Goal: Share content: Share content

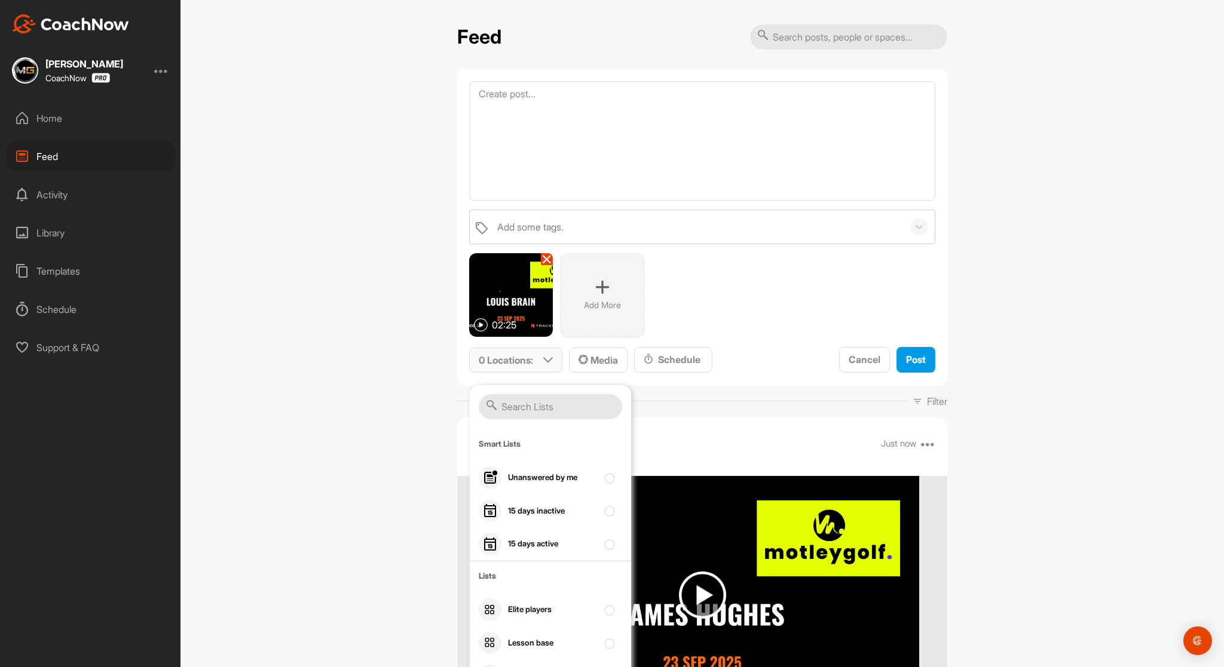
click at [501, 404] on input "text" at bounding box center [550, 406] width 143 height 25
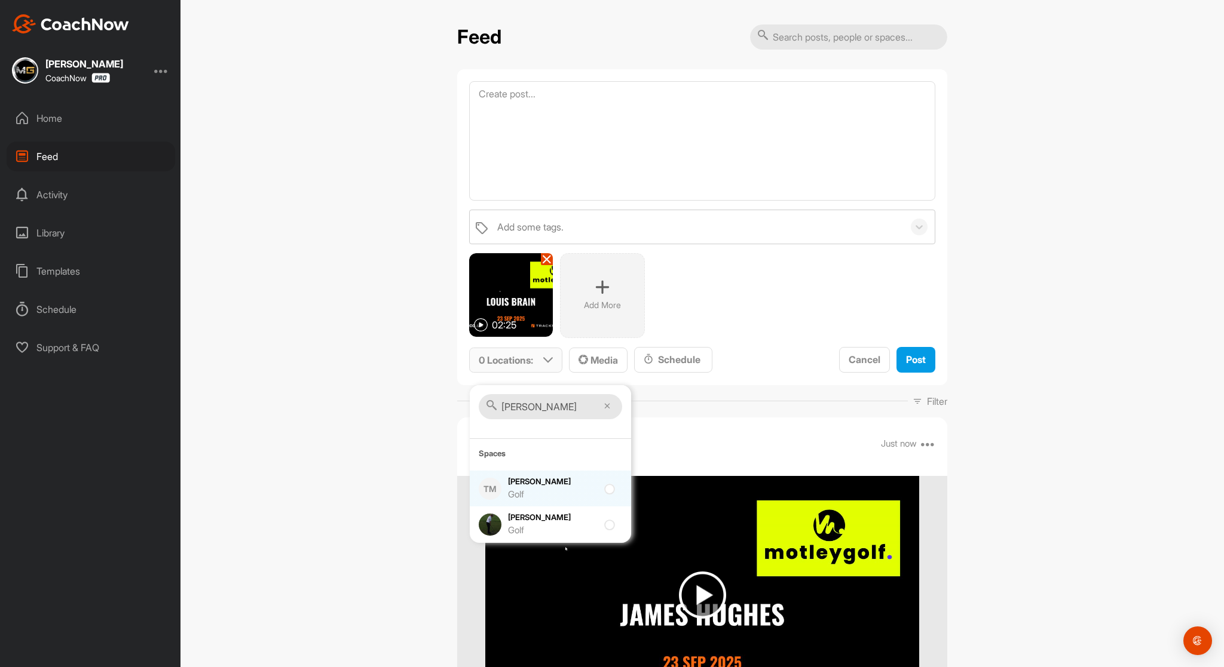
type input "[PERSON_NAME]"
click at [606, 490] on div at bounding box center [612, 489] width 16 height 14
checkbox input "true"
click at [909, 360] on span "Post" at bounding box center [916, 360] width 20 height 12
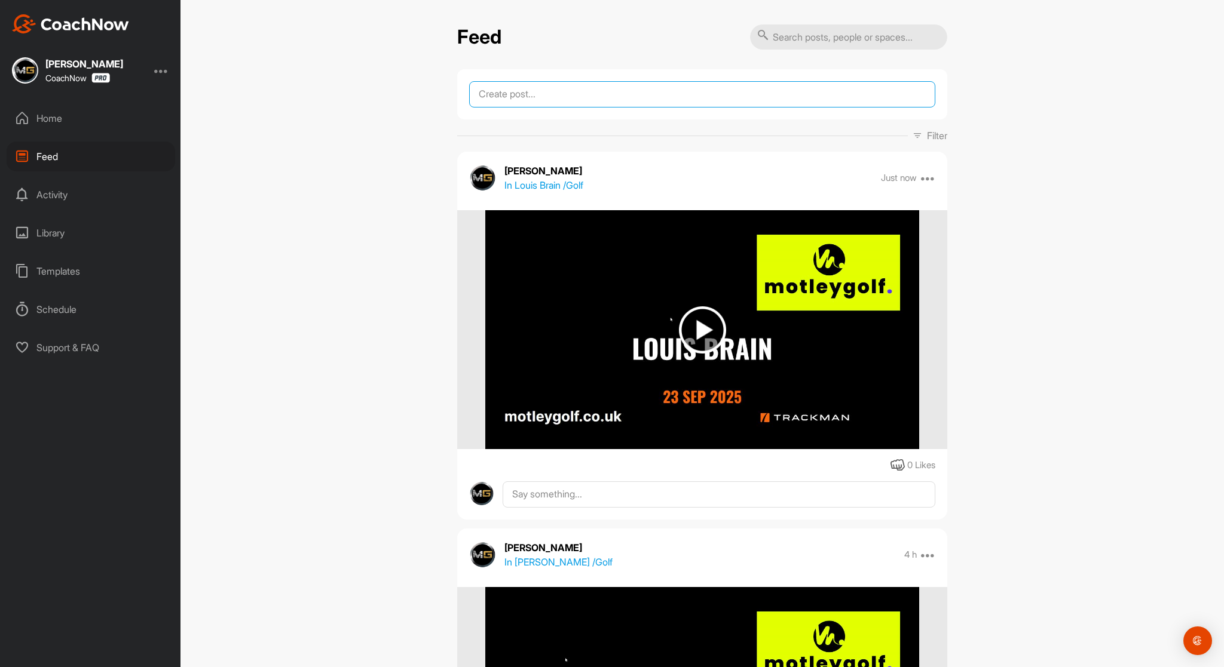
click at [536, 86] on textarea at bounding box center [702, 94] width 466 height 26
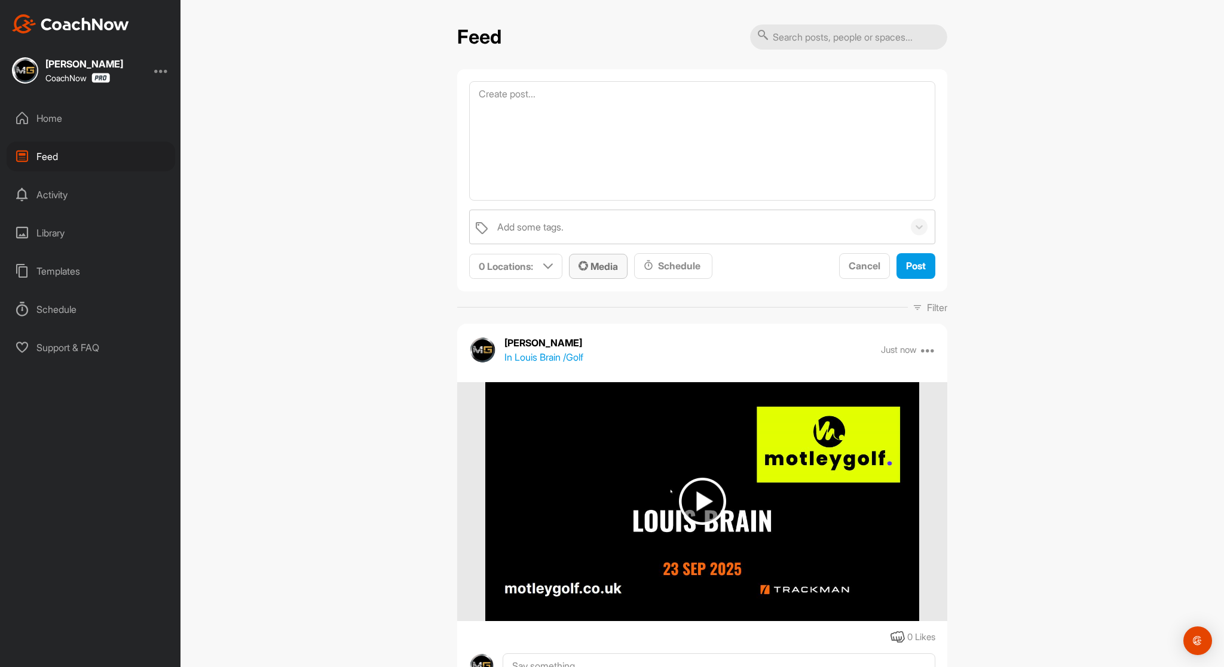
click at [590, 265] on span "Media" at bounding box center [597, 266] width 39 height 12
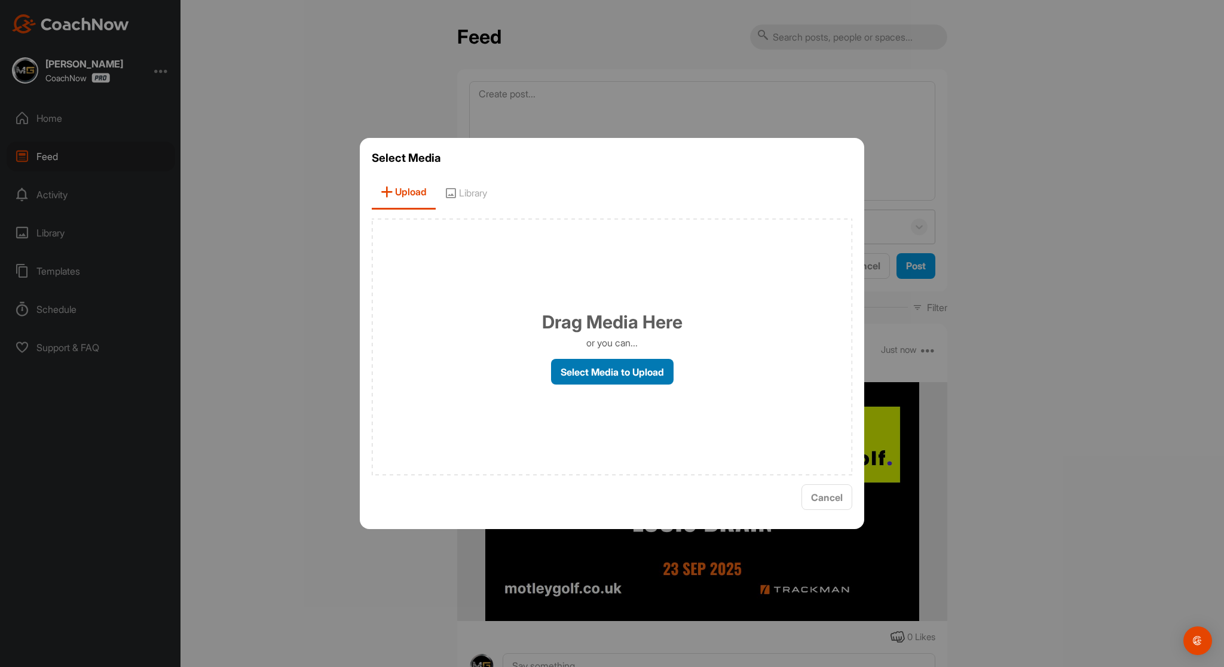
click at [577, 370] on label "Select Media to Upload" at bounding box center [612, 372] width 122 height 26
click at [0, 0] on input "Select Media to Upload" at bounding box center [0, 0] width 0 height 0
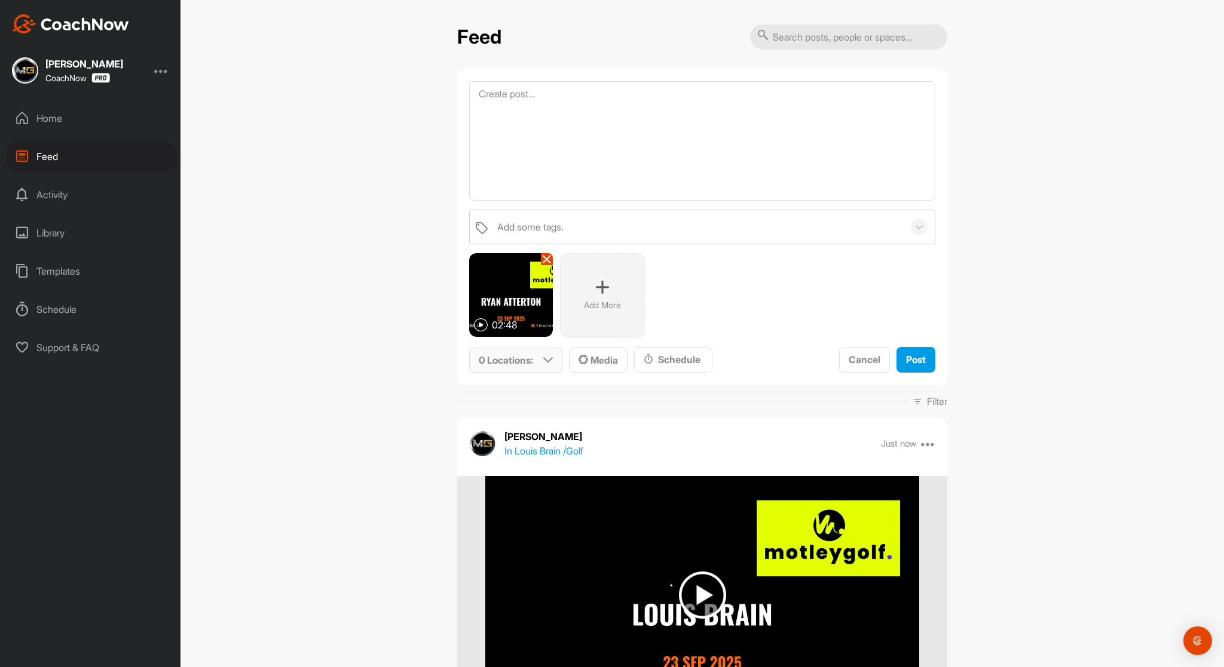
click at [546, 362] on icon at bounding box center [548, 360] width 10 height 10
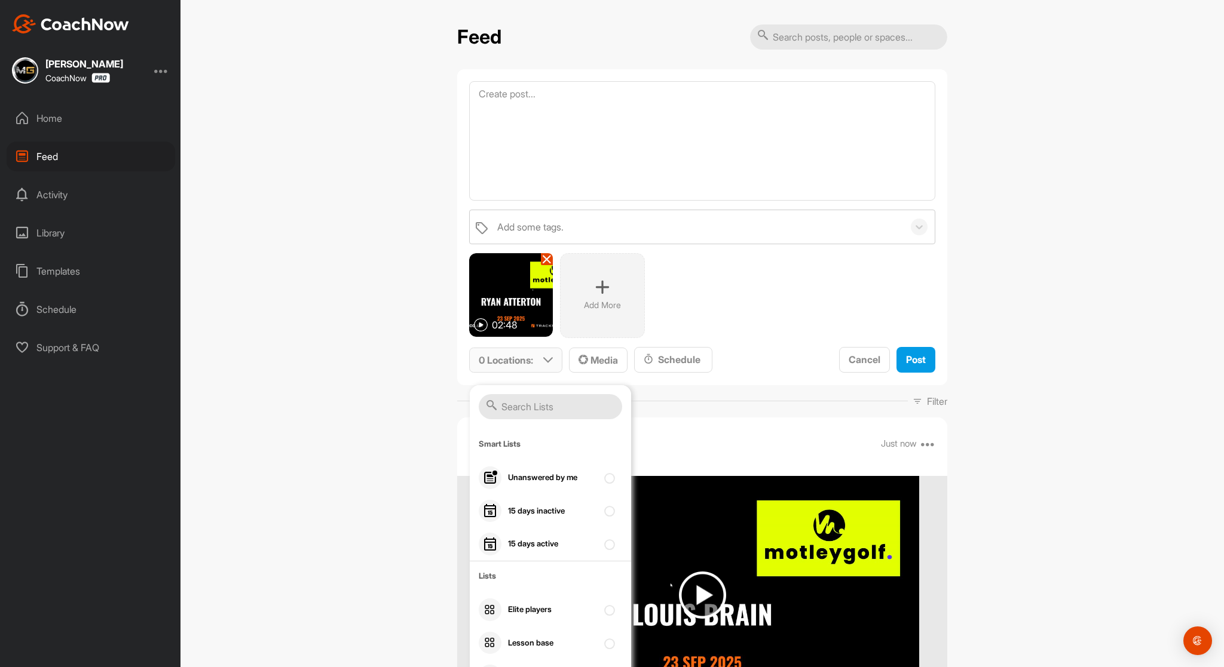
click at [520, 404] on input "text" at bounding box center [550, 406] width 143 height 25
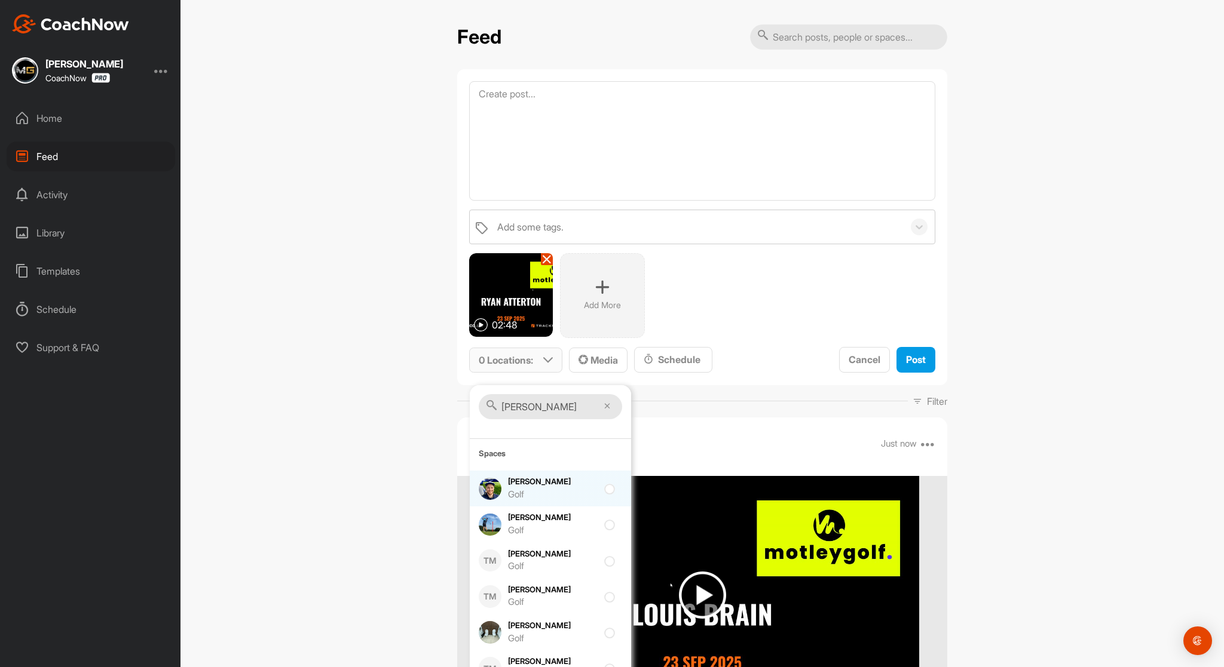
type input "[PERSON_NAME]"
click at [604, 487] on div at bounding box center [612, 489] width 16 height 14
checkbox input "true"
click at [912, 361] on span "Post" at bounding box center [916, 360] width 20 height 12
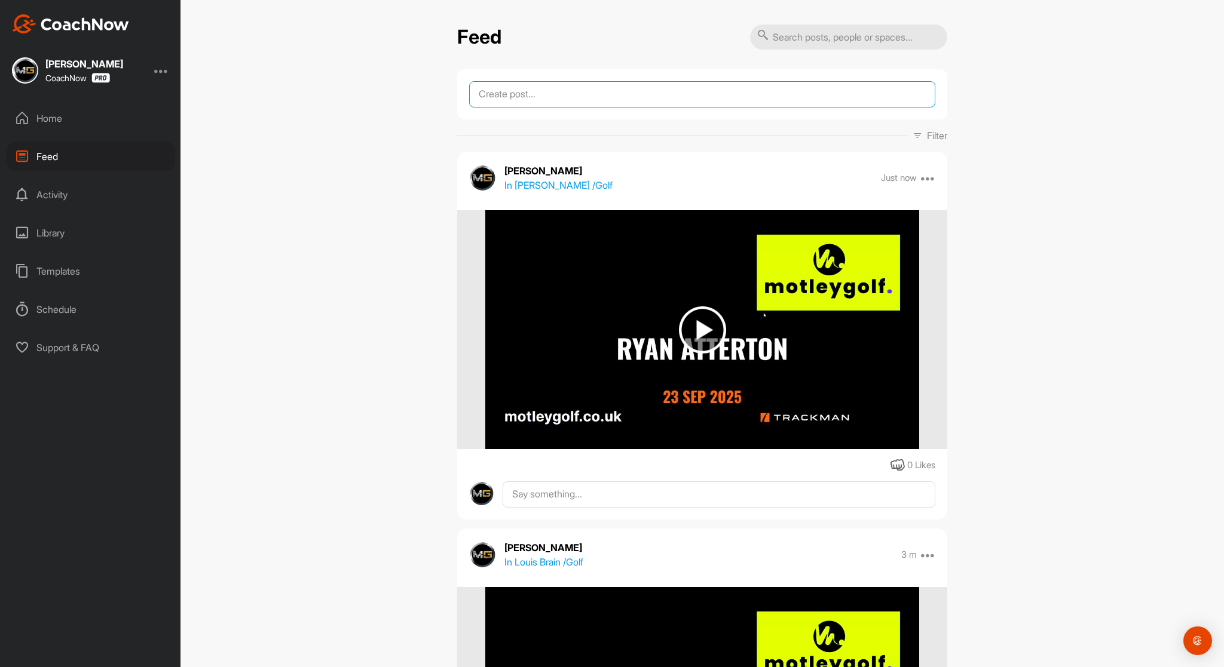
click at [574, 92] on textarea at bounding box center [702, 94] width 466 height 26
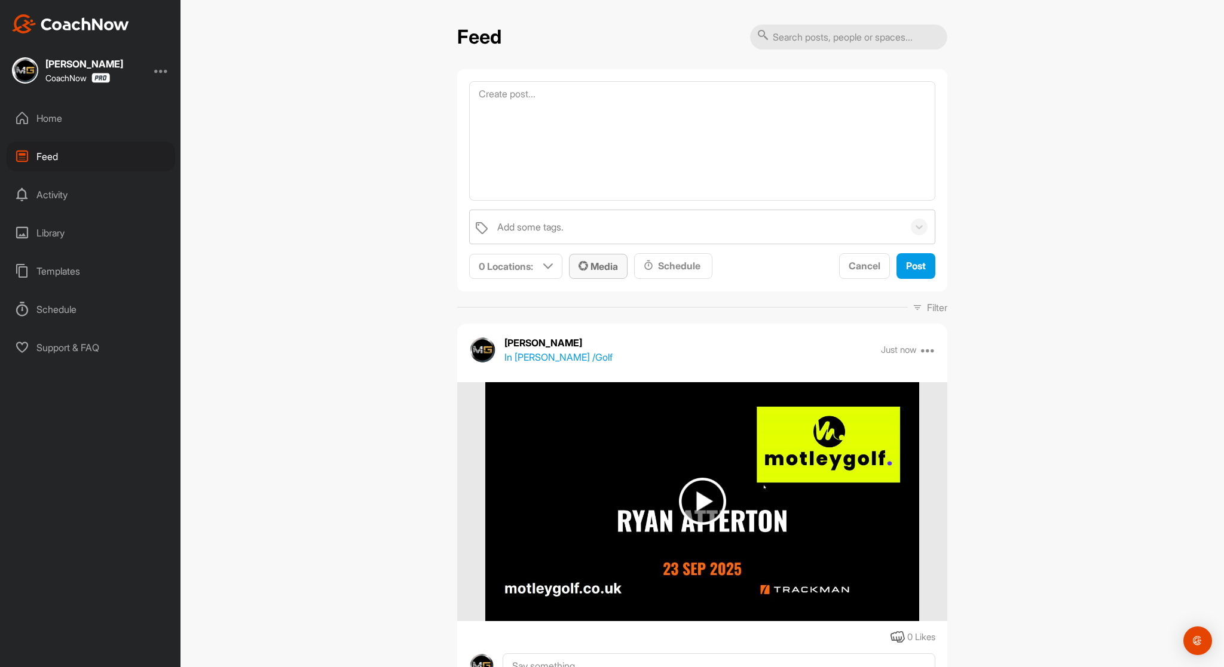
click at [591, 265] on span "Media" at bounding box center [597, 266] width 39 height 12
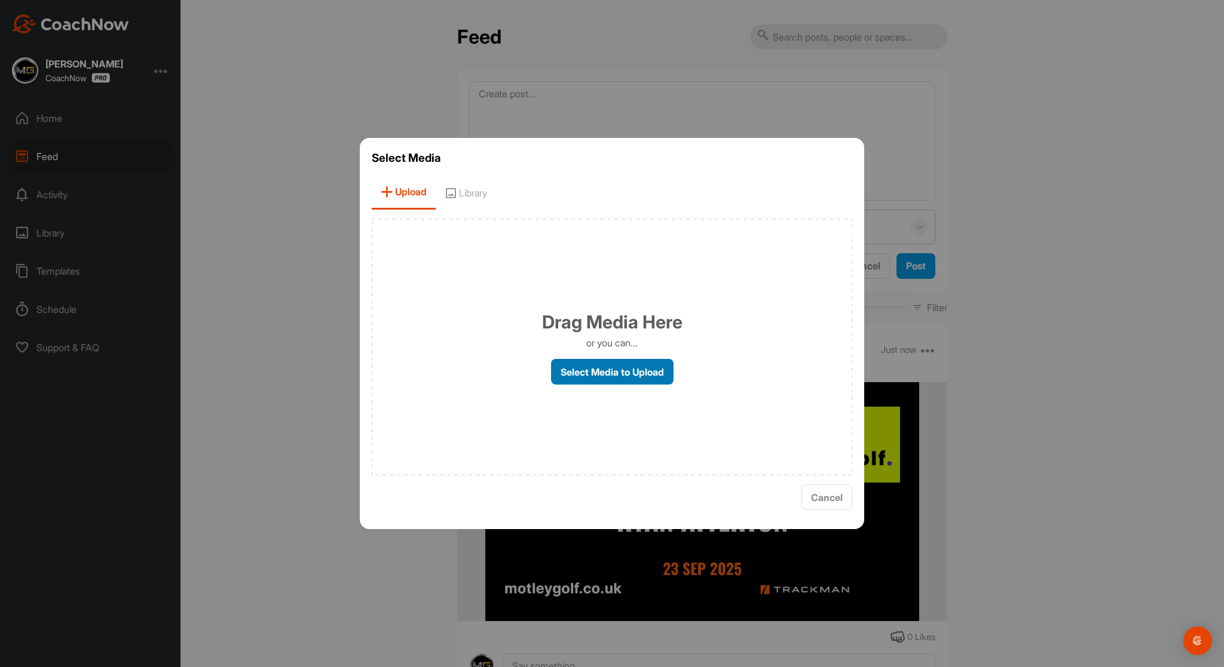
click at [591, 375] on label "Select Media to Upload" at bounding box center [612, 372] width 122 height 26
click at [0, 0] on input "Select Media to Upload" at bounding box center [0, 0] width 0 height 0
click at [986, 167] on div at bounding box center [612, 333] width 1224 height 667
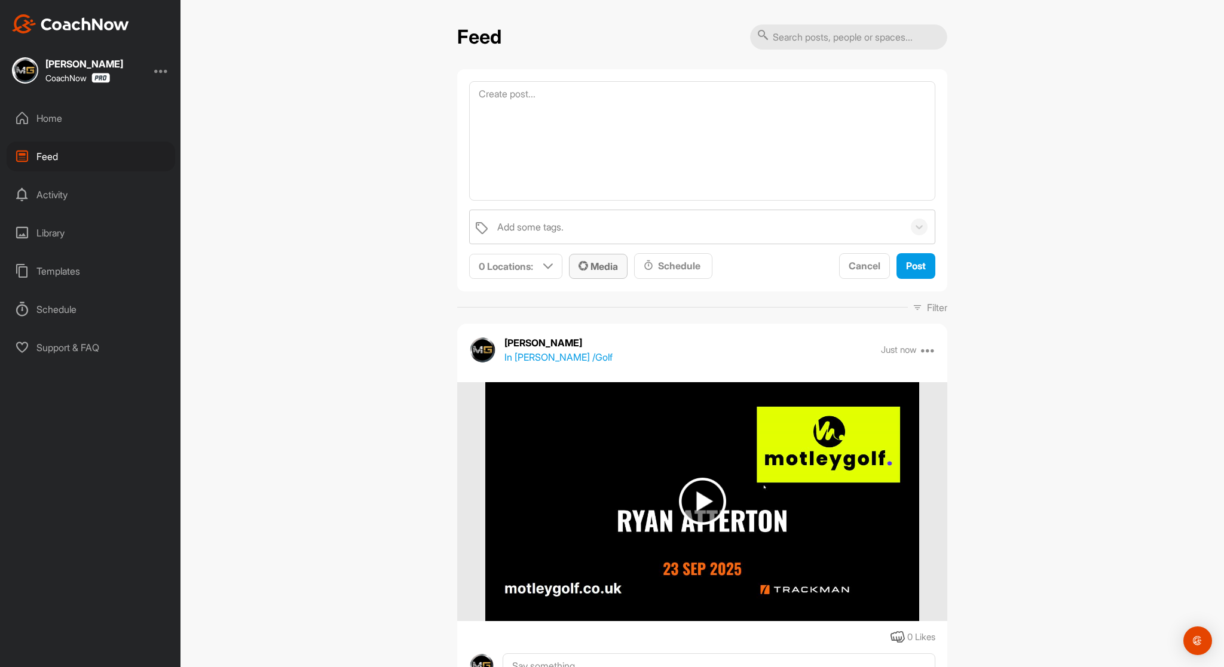
click at [612, 263] on span "Media" at bounding box center [597, 266] width 39 height 12
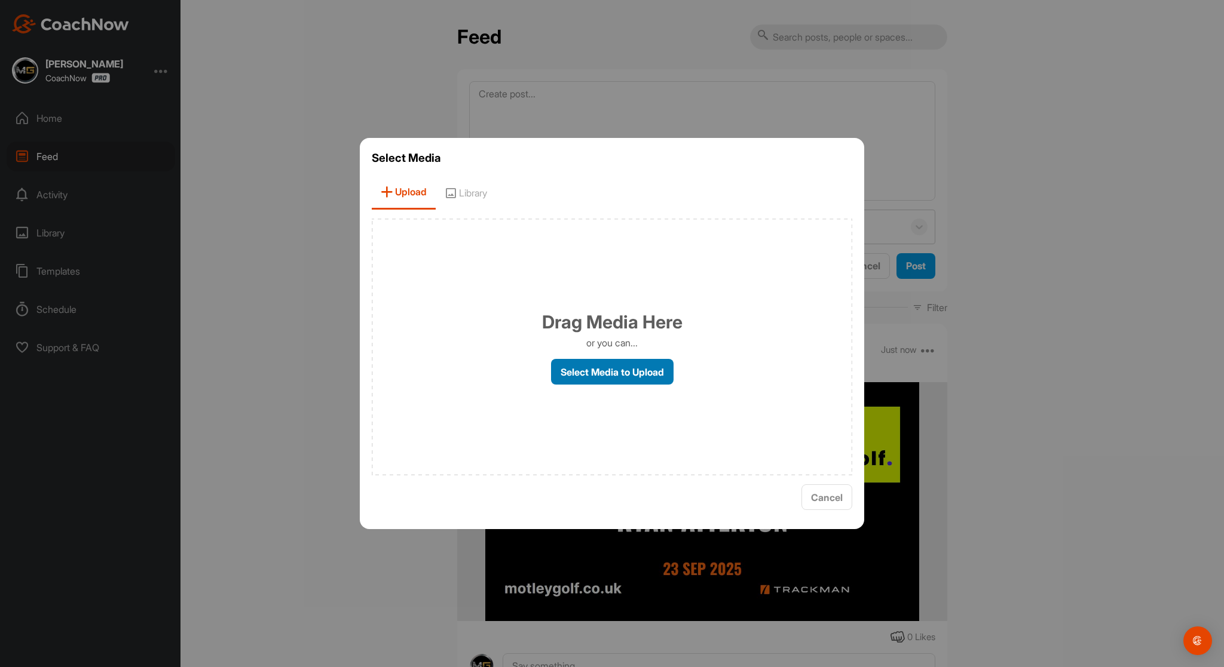
click at [580, 370] on label "Select Media to Upload" at bounding box center [612, 372] width 122 height 26
click at [0, 0] on input "Select Media to Upload" at bounding box center [0, 0] width 0 height 0
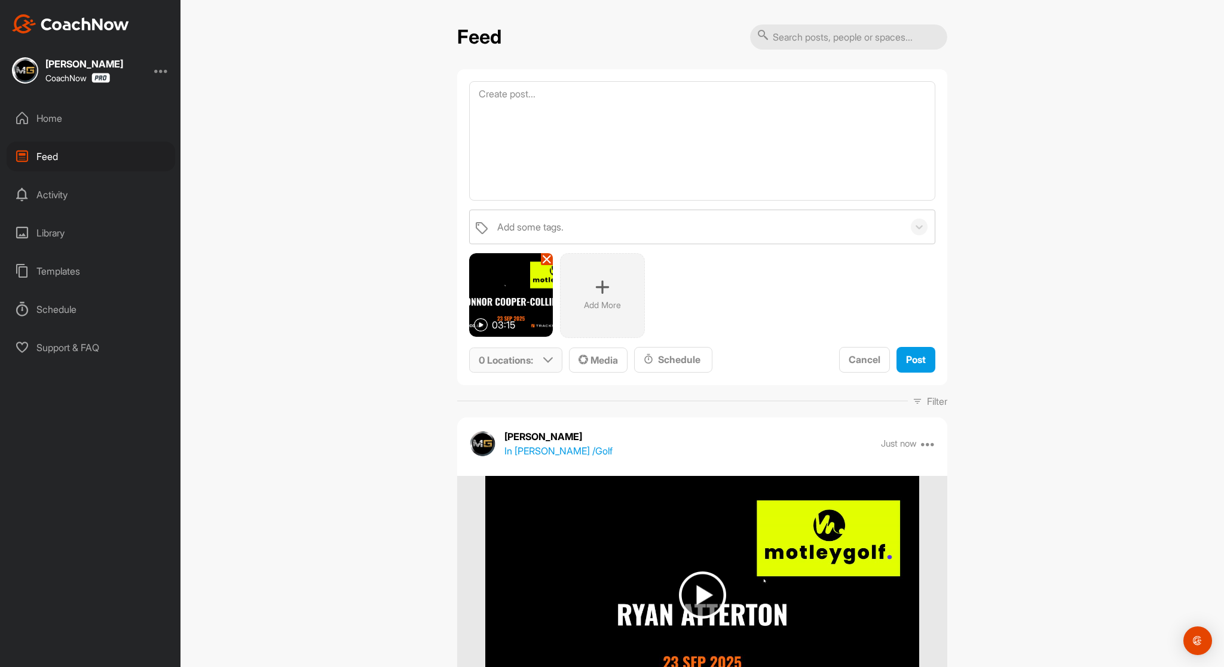
click at [543, 361] on icon at bounding box center [548, 360] width 10 height 10
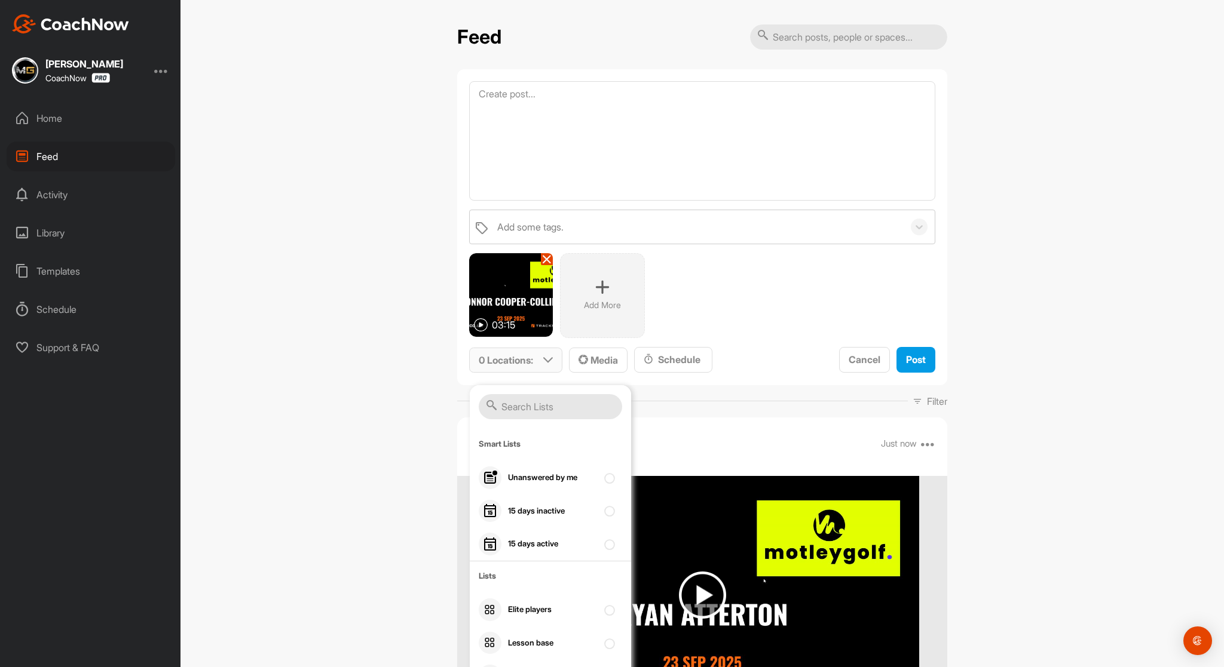
click at [520, 407] on input "text" at bounding box center [550, 406] width 143 height 25
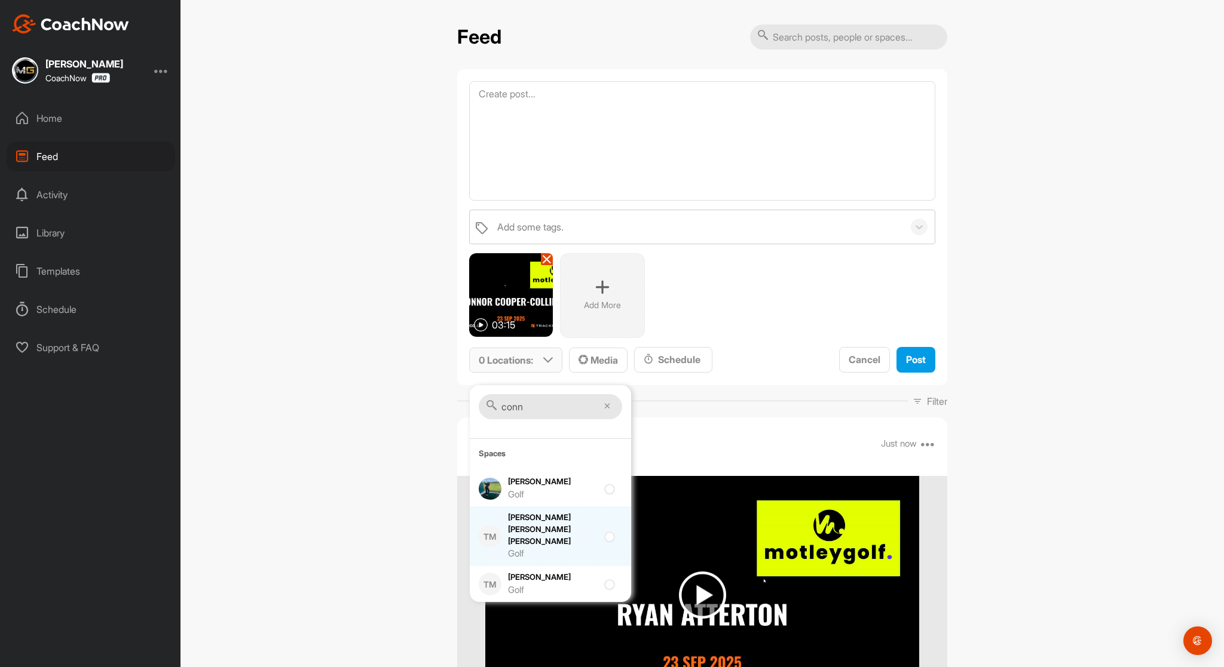
type input "conn"
click at [604, 529] on div at bounding box center [612, 536] width 16 height 14
checkbox input "true"
click at [910, 360] on span "Post" at bounding box center [916, 360] width 20 height 12
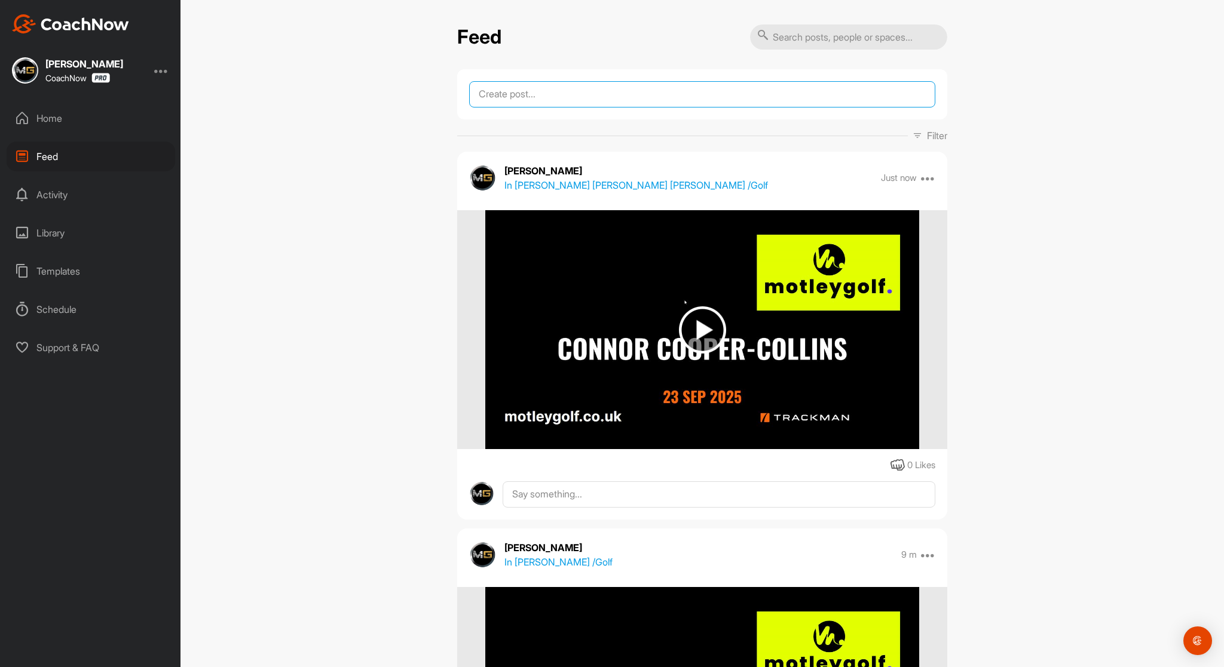
click at [578, 93] on textarea at bounding box center [702, 94] width 466 height 26
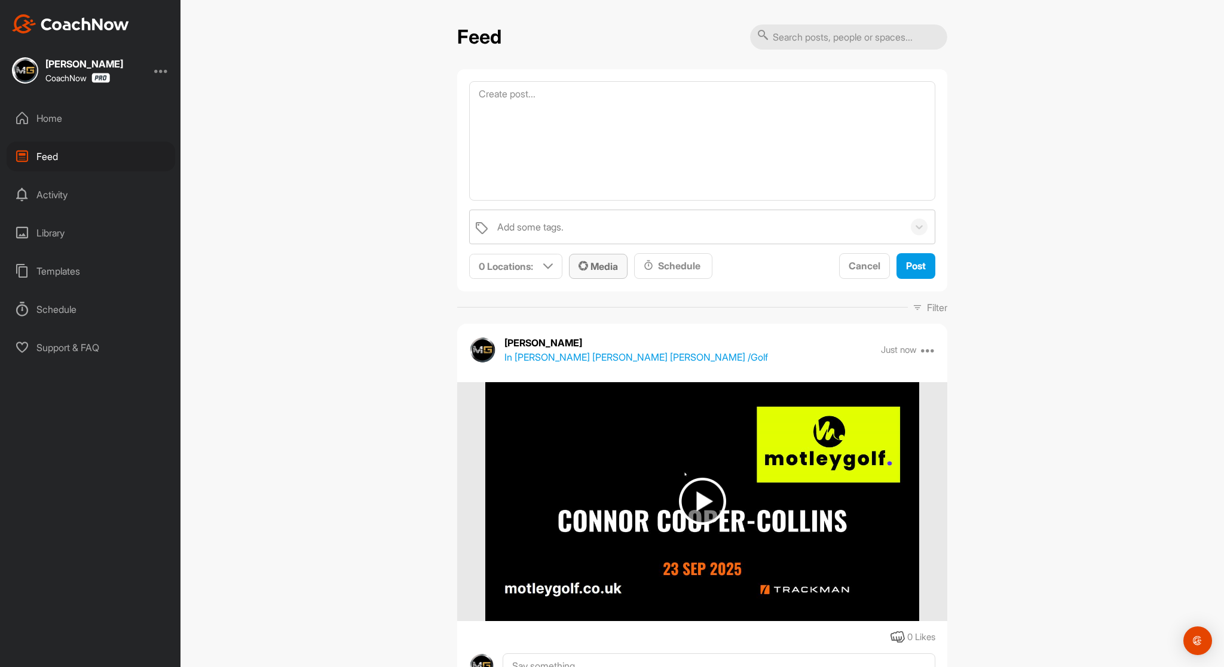
click at [599, 262] on span "Media" at bounding box center [597, 266] width 39 height 12
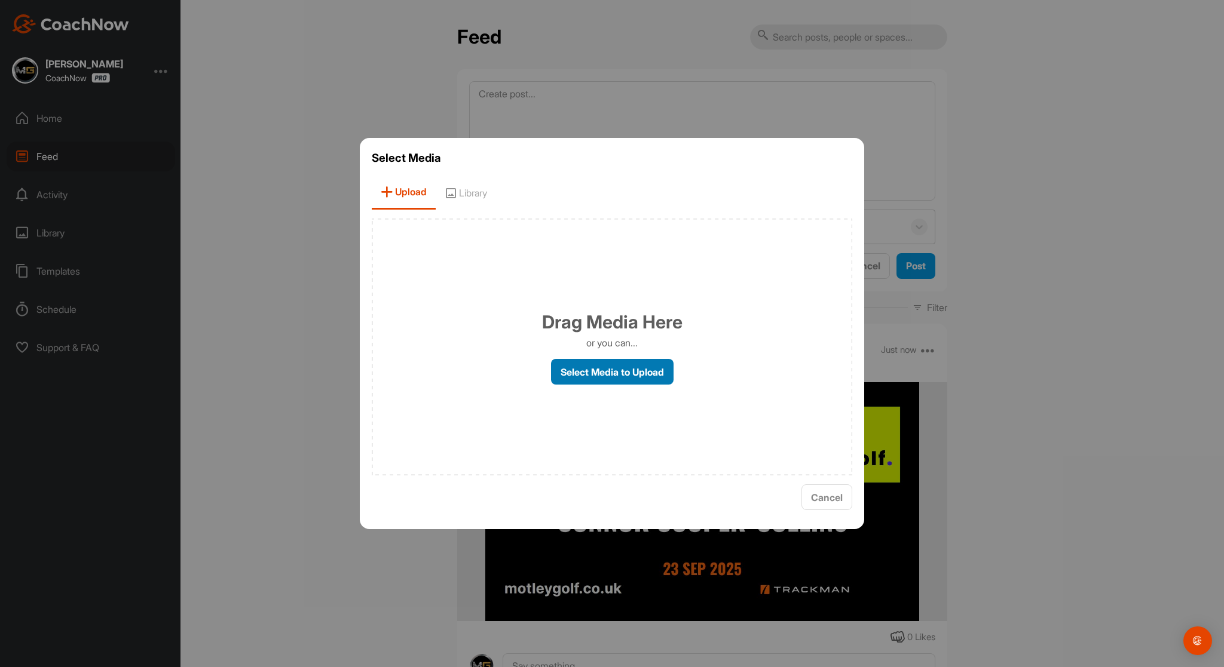
click at [574, 370] on label "Select Media to Upload" at bounding box center [612, 372] width 122 height 26
click at [0, 0] on input "Select Media to Upload" at bounding box center [0, 0] width 0 height 0
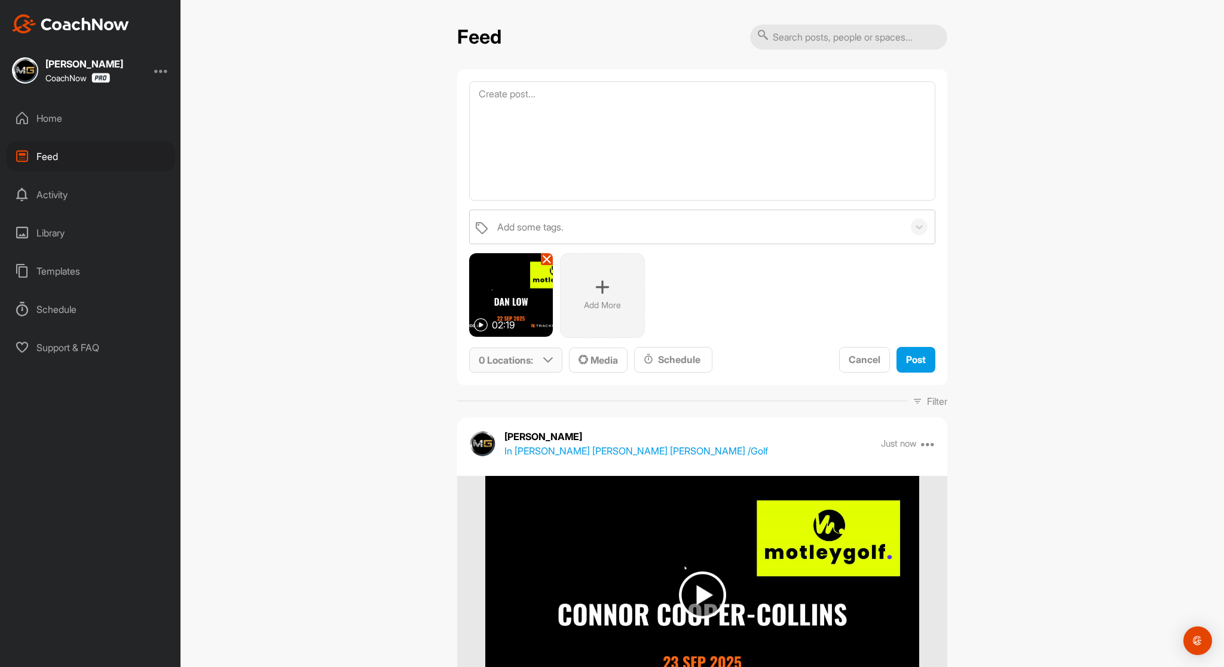
click at [543, 360] on icon at bounding box center [548, 360] width 10 height 10
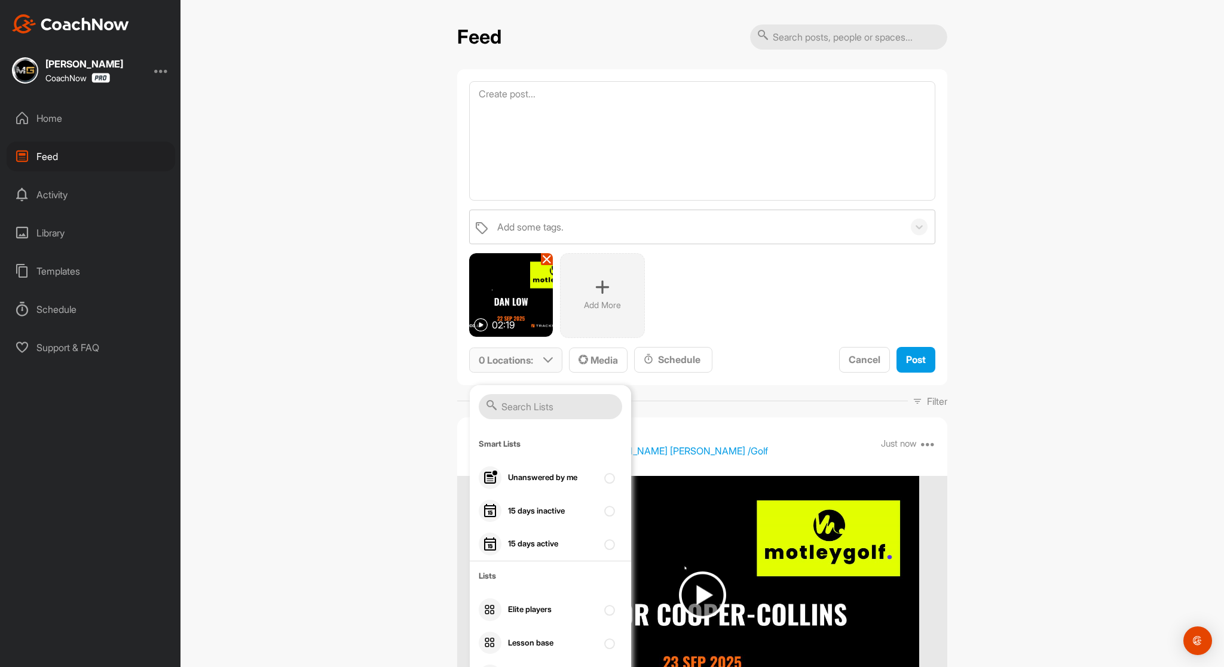
click at [524, 409] on input "text" at bounding box center [550, 406] width 143 height 25
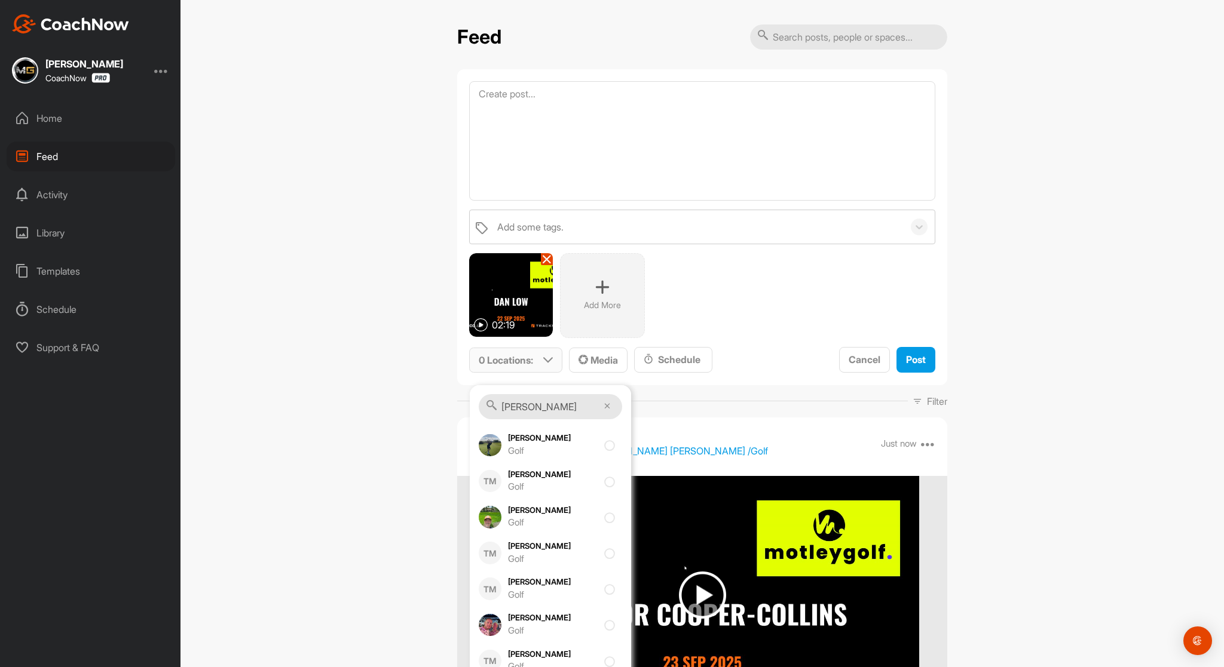
scroll to position [159, 0]
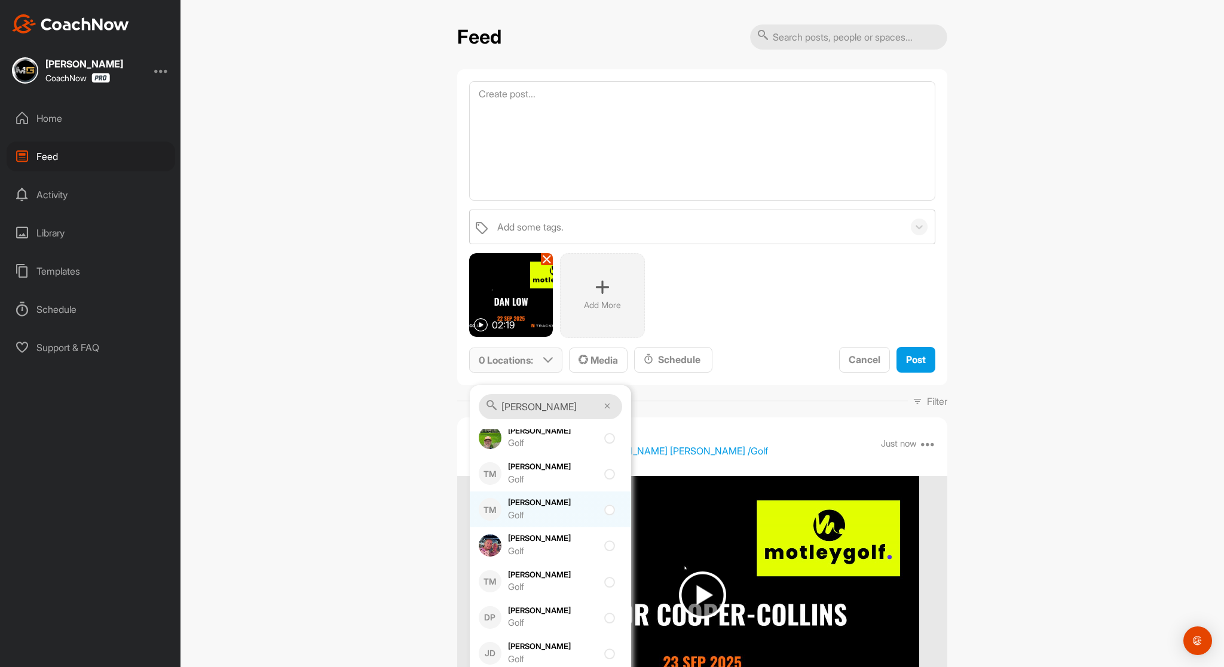
type input "[PERSON_NAME]"
click at [604, 510] on div at bounding box center [612, 509] width 16 height 14
checkbox input "true"
click at [915, 362] on span "Post" at bounding box center [916, 360] width 20 height 12
